Goal: Transaction & Acquisition: Subscribe to service/newsletter

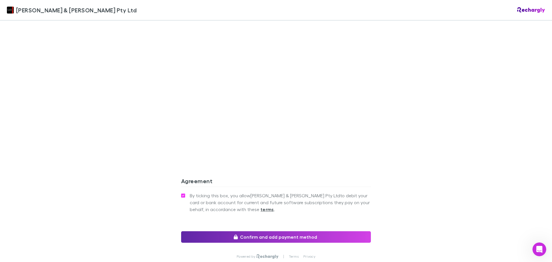
scroll to position [470, 0]
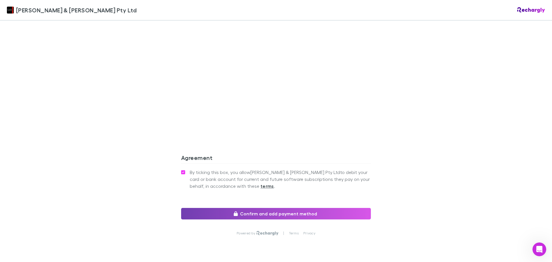
click at [286, 208] on button "Confirm and add payment method" at bounding box center [276, 213] width 190 height 11
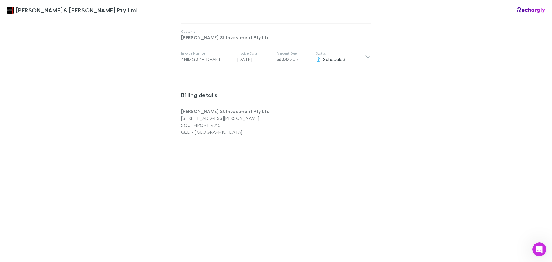
scroll to position [250, 0]
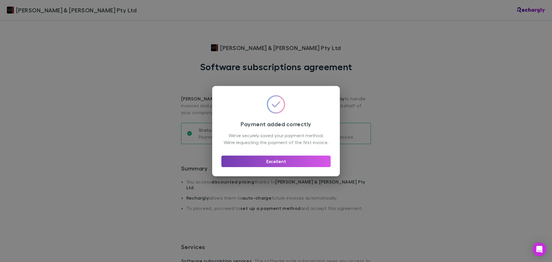
click at [287, 164] on button "Excellent" at bounding box center [275, 161] width 109 height 11
